Goal: Browse casually: Explore the website without a specific task or goal

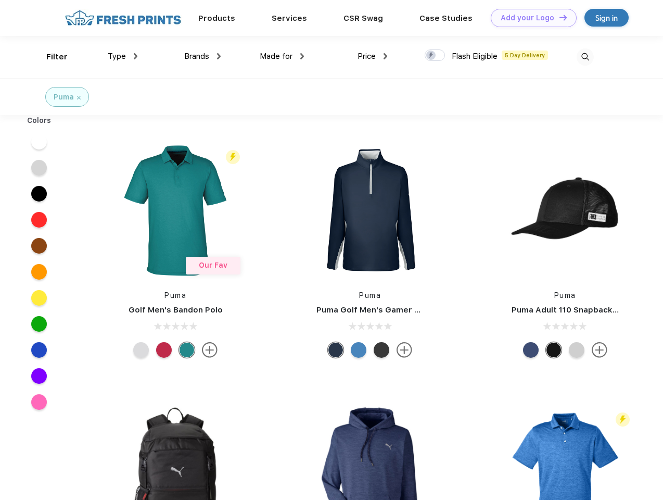
scroll to position [1, 0]
click at [530, 18] on link "Add your Logo Design Tool" at bounding box center [534, 18] width 86 height 18
click at [0, 0] on div "Design Tool" at bounding box center [0, 0] width 0 height 0
click at [558, 17] on link "Add your Logo Design Tool" at bounding box center [534, 18] width 86 height 18
click at [50, 57] on div "Filter" at bounding box center [56, 57] width 21 height 12
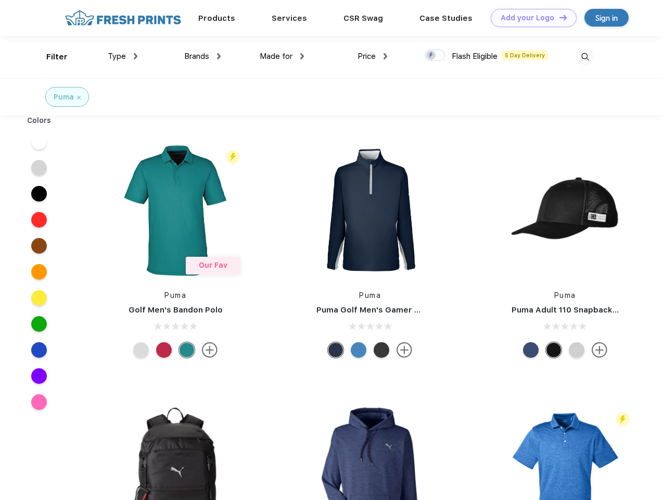
click at [123, 56] on span "Type" at bounding box center [117, 56] width 18 height 9
click at [202, 56] on span "Brands" at bounding box center [196, 56] width 25 height 9
click at [282, 56] on span "Made for" at bounding box center [276, 56] width 33 height 9
click at [373, 56] on span "Price" at bounding box center [367, 56] width 18 height 9
click at [435, 56] on div at bounding box center [435, 54] width 20 height 11
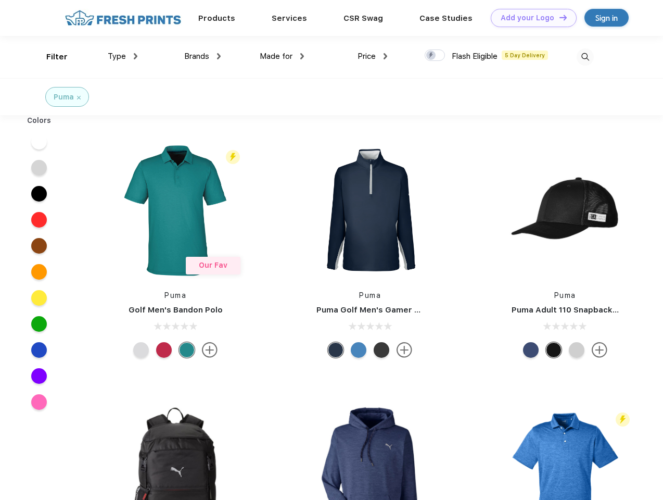
click at [431, 56] on input "checkbox" at bounding box center [428, 52] width 7 height 7
click at [585, 57] on img at bounding box center [585, 56] width 17 height 17
